Goal: Navigation & Orientation: Find specific page/section

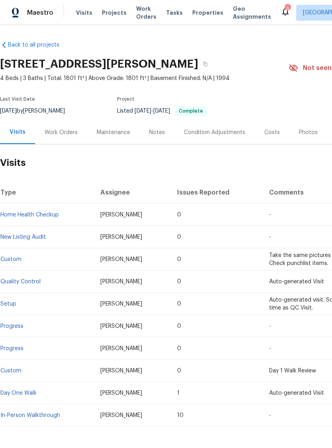
click at [149, 138] on div "Notes" at bounding box center [157, 131] width 35 height 23
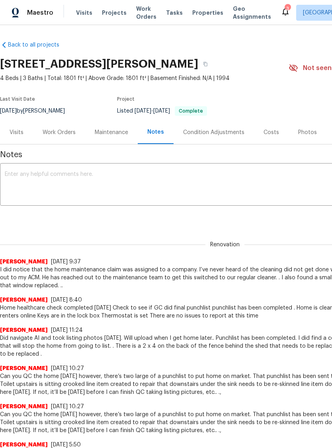
click at [21, 133] on div "Visits" at bounding box center [17, 132] width 14 height 8
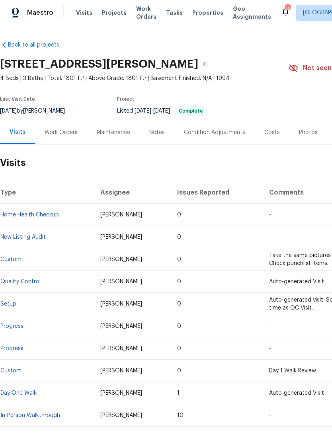
click at [62, 136] on div "Work Orders" at bounding box center [61, 132] width 33 height 8
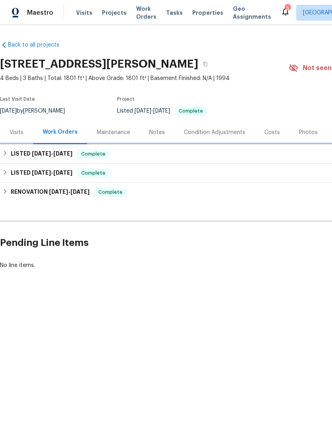
click at [279, 154] on div "LISTED [DATE] - [DATE] Complete" at bounding box center [224, 154] width 445 height 10
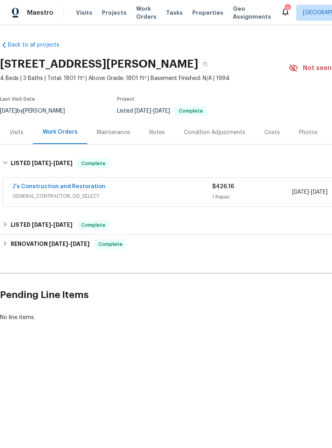
click at [170, 186] on div "J's Construction and Restoration" at bounding box center [112, 188] width 200 height 10
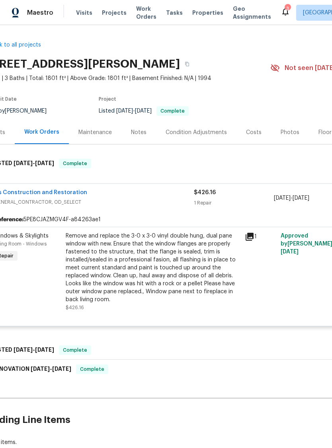
scroll to position [0, 17]
click at [251, 237] on icon at bounding box center [250, 237] width 10 height 10
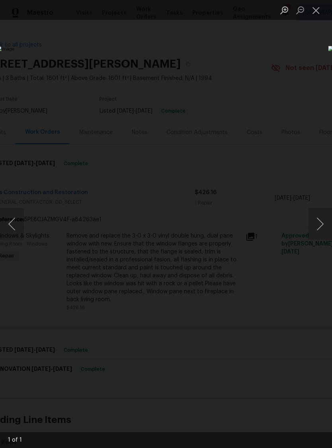
click at [320, 11] on button "Close lightbox" at bounding box center [316, 10] width 16 height 14
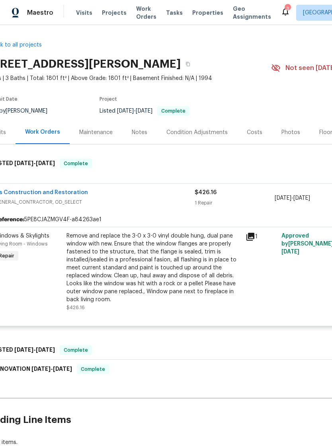
click at [176, 196] on div "J's Construction and Restoration" at bounding box center [95, 193] width 200 height 10
